Goal: Navigation & Orientation: Find specific page/section

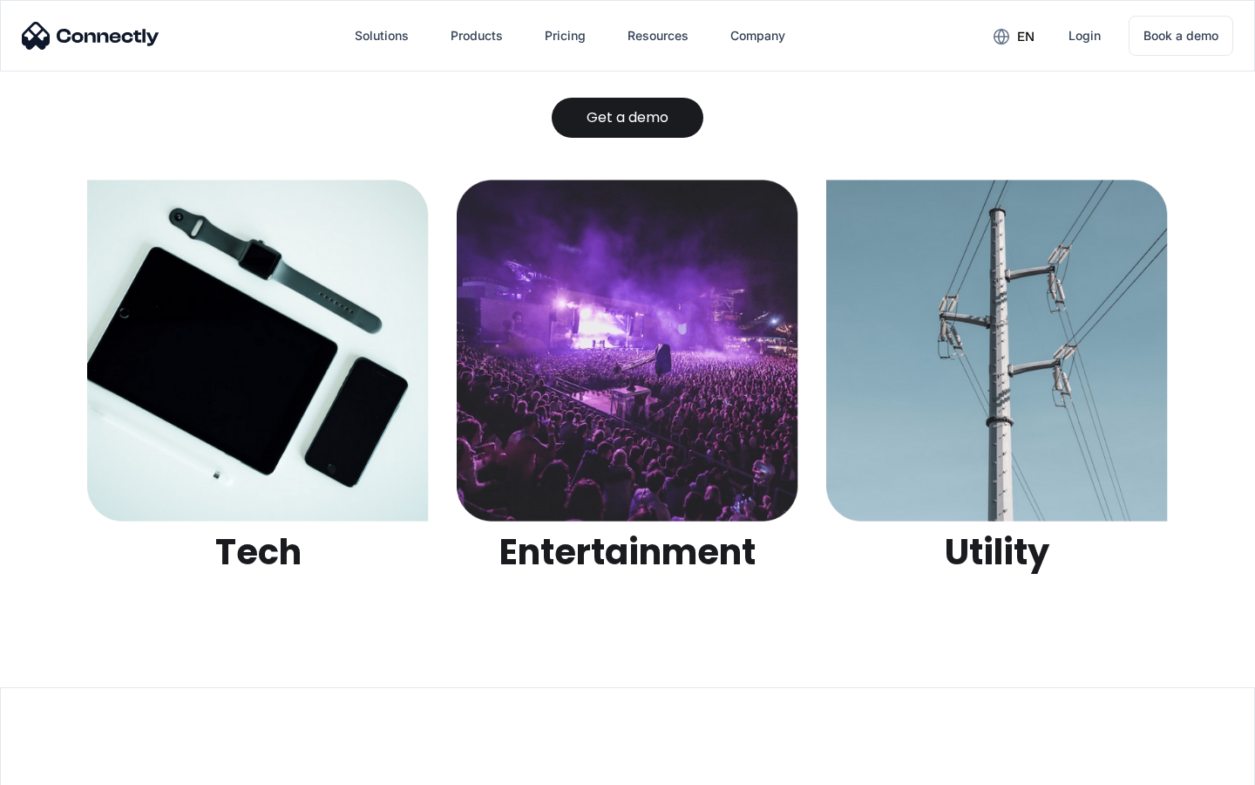
scroll to position [5500, 0]
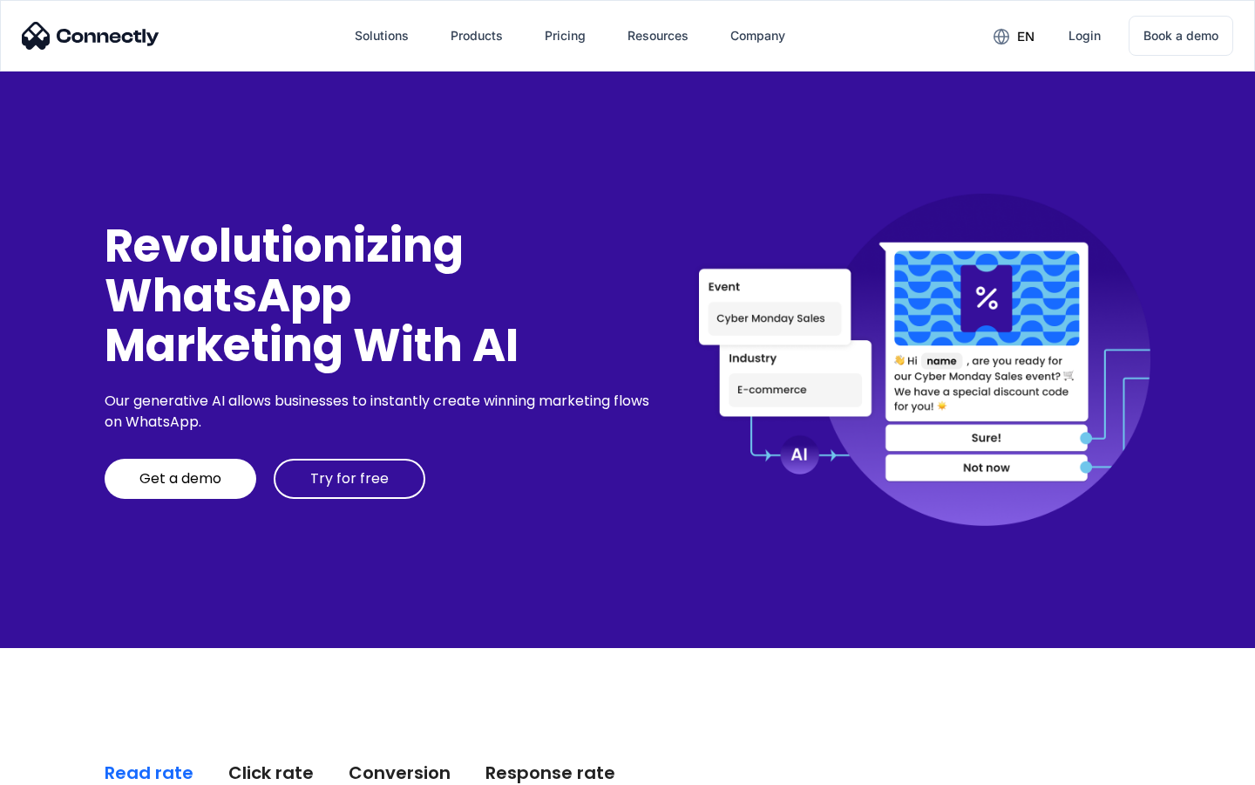
scroll to position [4439, 0]
